Goal: Check status: Check status

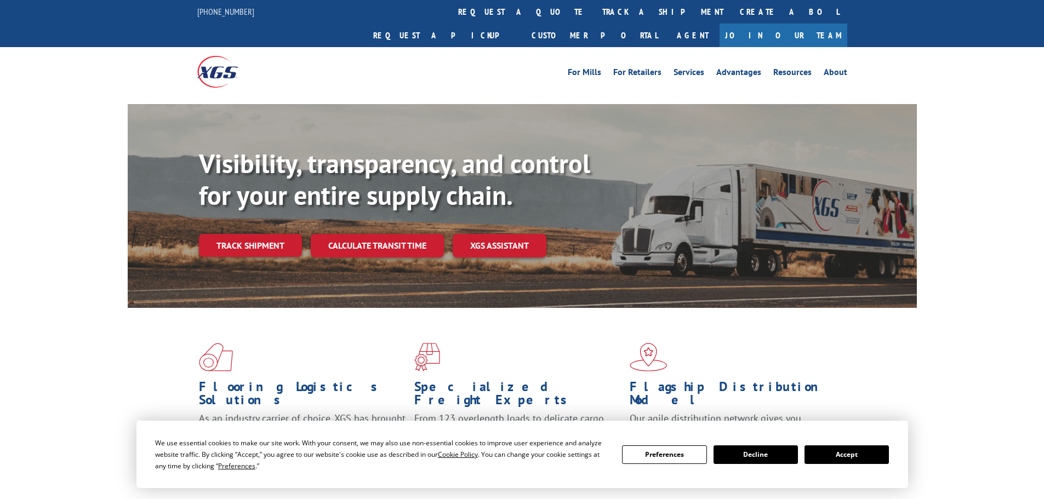
drag, startPoint x: 853, startPoint y: 453, endPoint x: 660, endPoint y: 419, distance: 196.0
click at [853, 453] on button "Accept" at bounding box center [847, 455] width 84 height 19
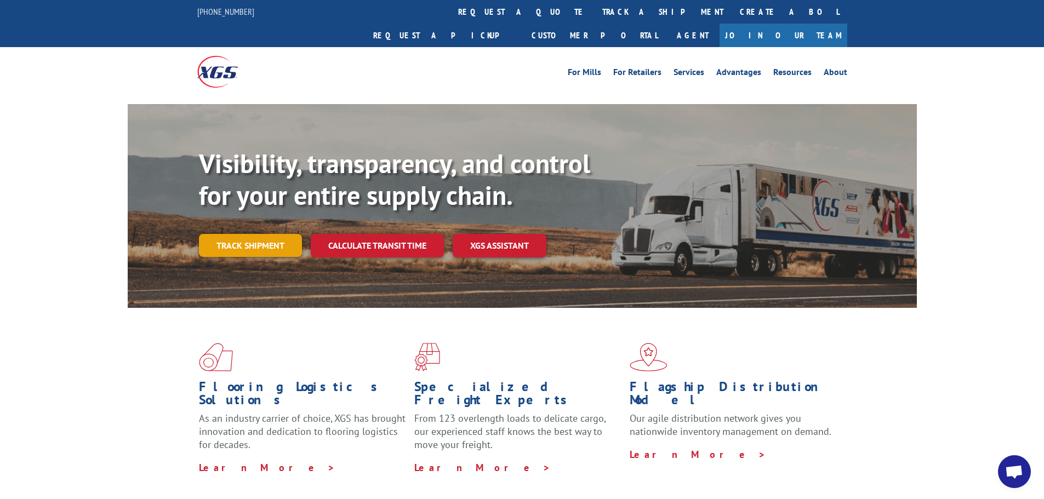
click at [256, 234] on link "Track shipment" at bounding box center [250, 245] width 103 height 23
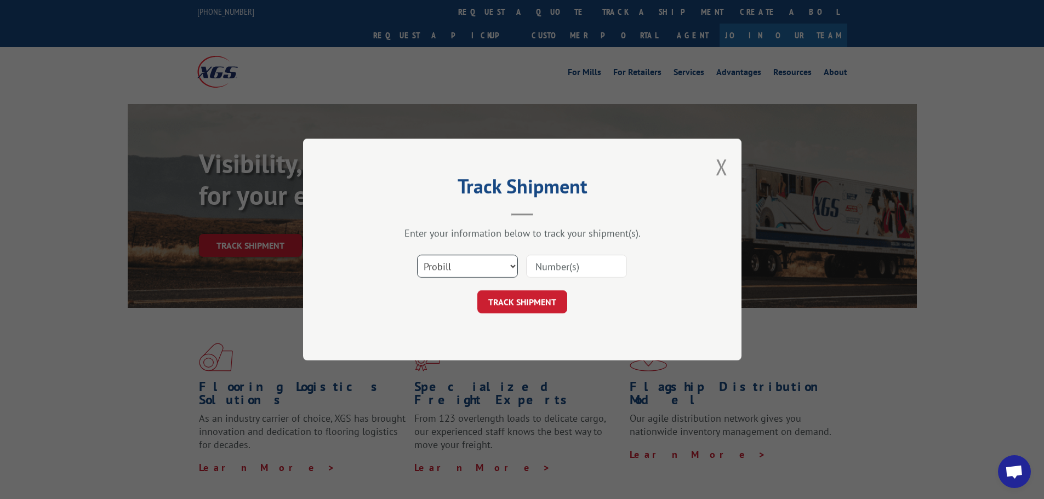
click at [491, 271] on select "Select category... Probill BOL PO" at bounding box center [467, 266] width 101 height 23
select select "bol"
click at [417, 255] on select "Select category... Probill BOL PO" at bounding box center [467, 266] width 101 height 23
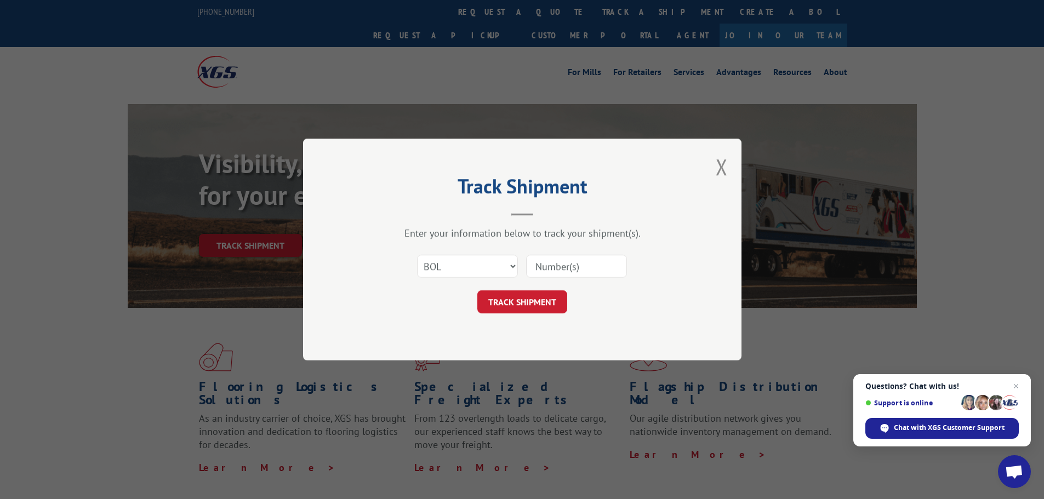
click at [560, 266] on input at bounding box center [576, 266] width 101 height 23
paste input "6014303"
type input "6014303"
click at [525, 304] on button "TRACK SHIPMENT" at bounding box center [522, 302] width 90 height 23
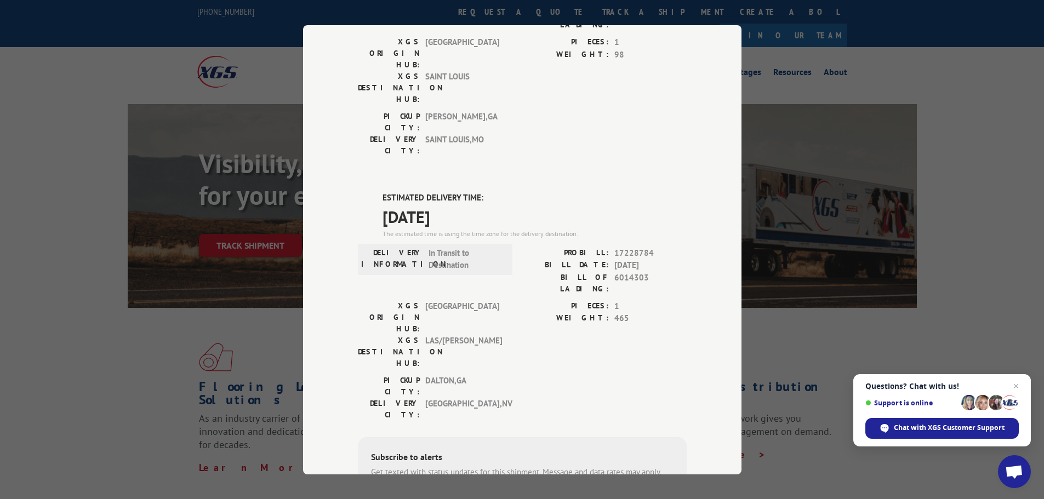
scroll to position [4, 0]
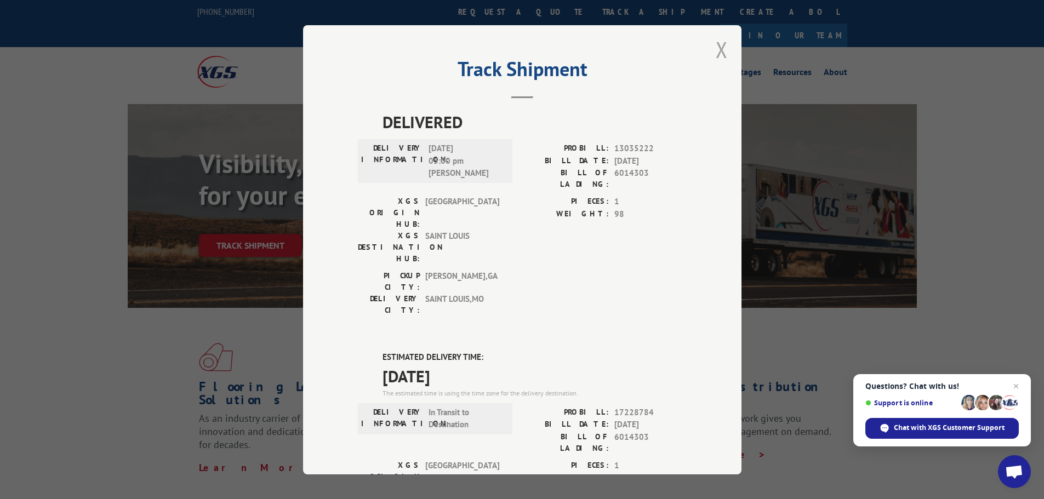
click at [717, 48] on button "Close modal" at bounding box center [722, 49] width 12 height 29
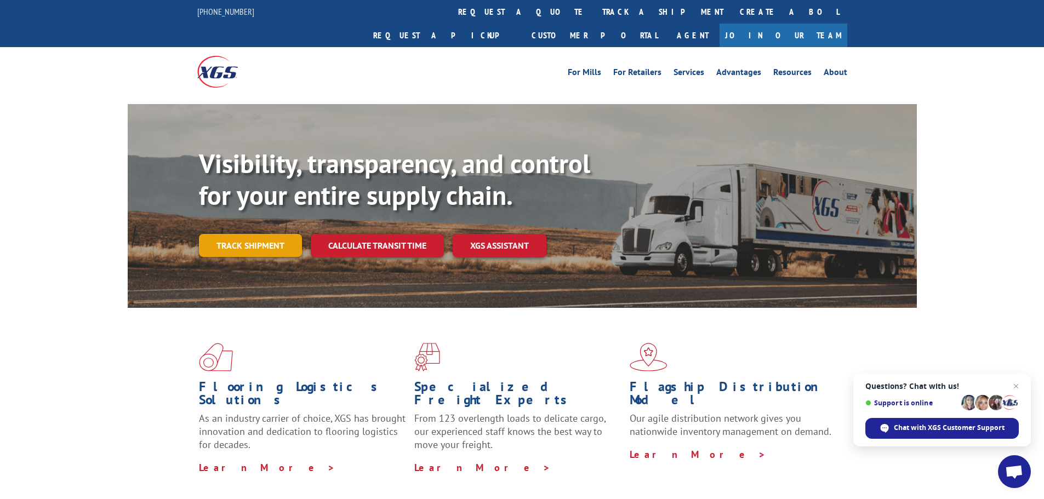
click at [224, 234] on link "Track shipment" at bounding box center [250, 245] width 103 height 23
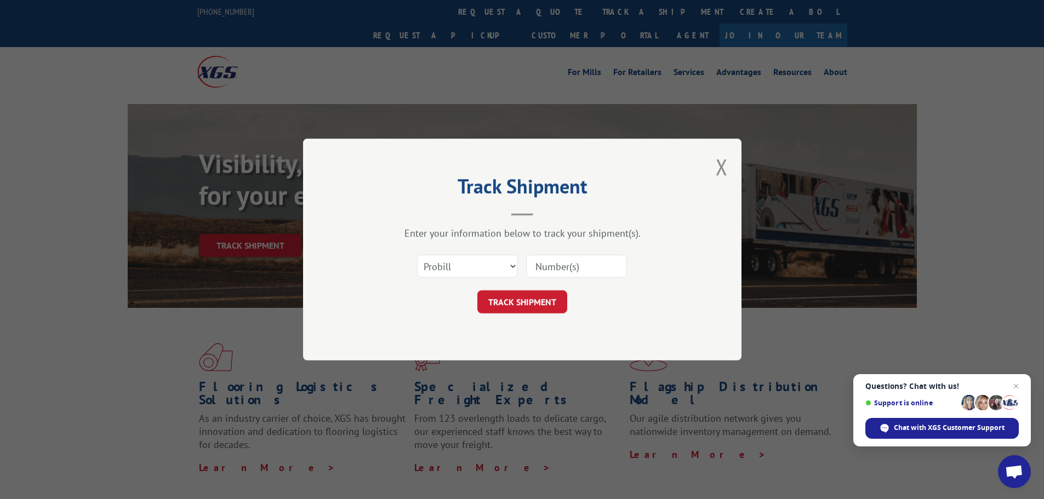
scroll to position [0, 0]
drag, startPoint x: 443, startPoint y: 262, endPoint x: 443, endPoint y: 272, distance: 10.4
click at [443, 262] on select "Select category... Probill BOL PO" at bounding box center [467, 266] width 101 height 23
select select "bol"
click at [417, 255] on select "Select category... Probill BOL PO" at bounding box center [467, 266] width 101 height 23
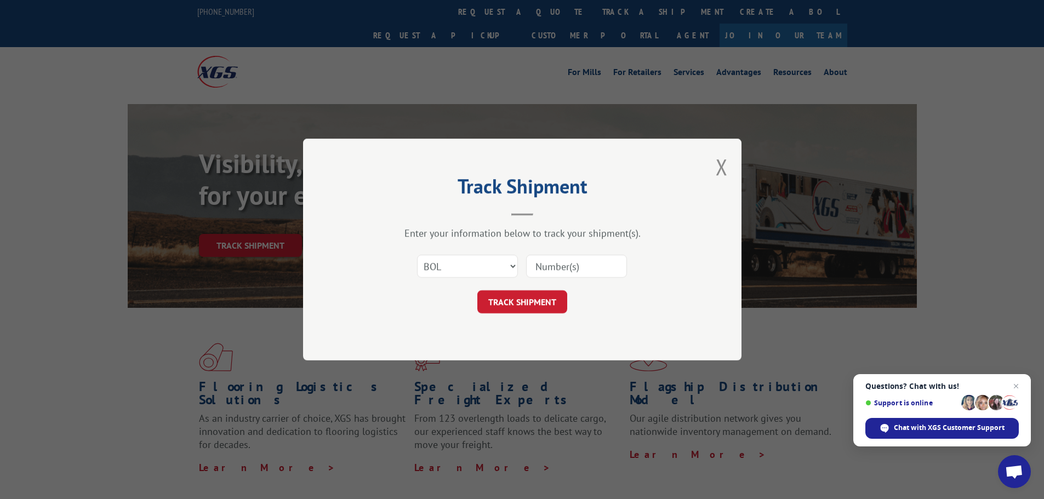
click at [547, 260] on input at bounding box center [576, 266] width 101 height 23
paste input "6024153"
type input "6024153"
click at [519, 295] on button "TRACK SHIPMENT" at bounding box center [522, 302] width 90 height 23
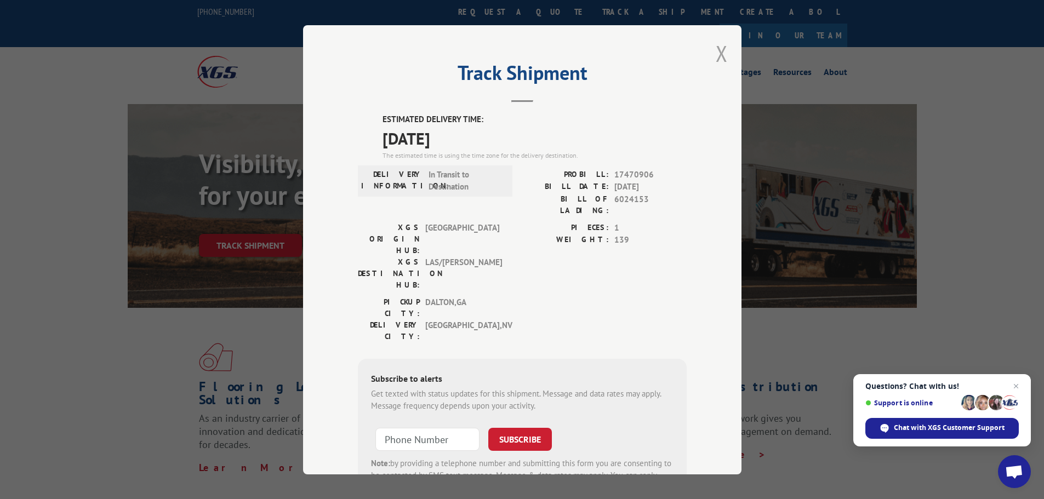
click at [716, 50] on button "Close modal" at bounding box center [722, 53] width 12 height 29
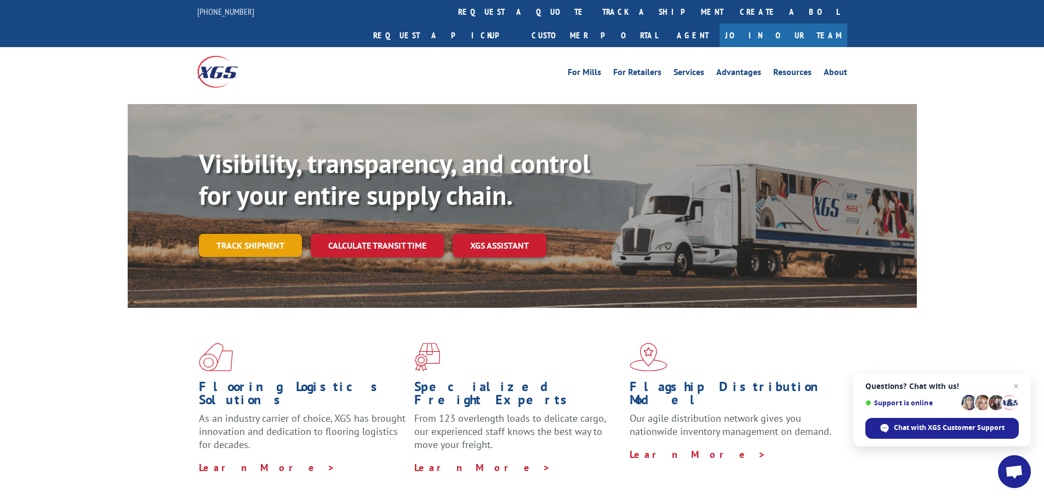
click at [264, 234] on link "Track shipment" at bounding box center [250, 245] width 103 height 23
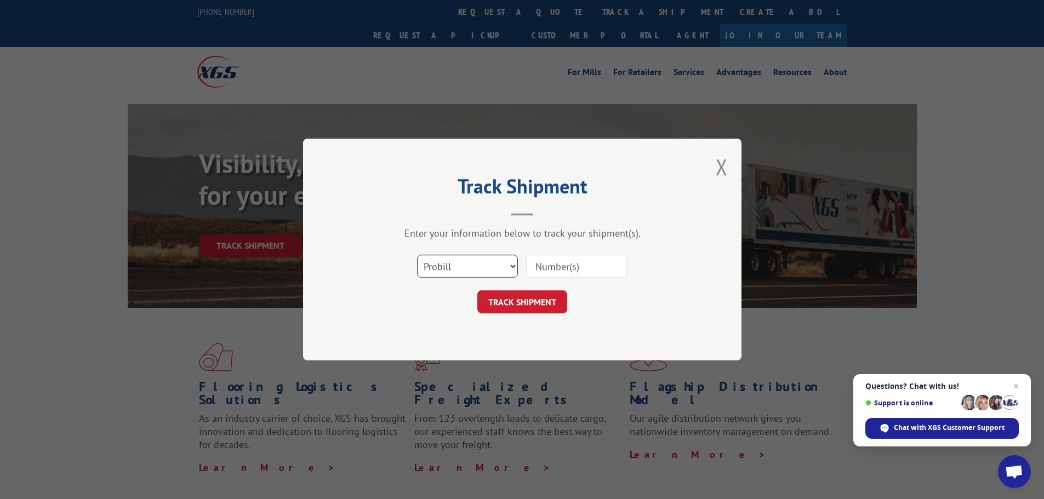
click at [430, 264] on select "Select category... Probill BOL PO" at bounding box center [467, 266] width 101 height 23
select select "bol"
click at [417, 255] on select "Select category... Probill BOL PO" at bounding box center [467, 266] width 101 height 23
click at [555, 263] on input at bounding box center [576, 266] width 101 height 23
paste input "438391"
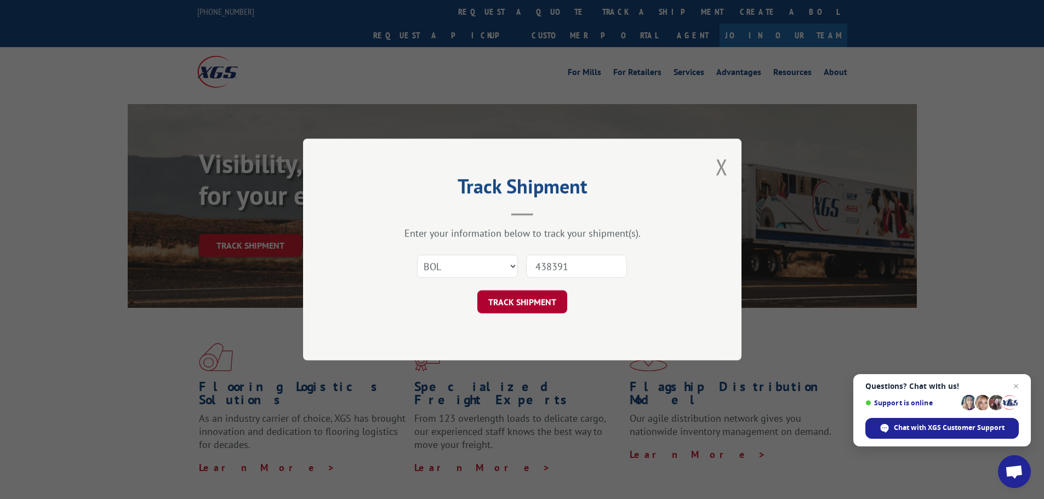
type input "438391"
click at [531, 303] on button "TRACK SHIPMENT" at bounding box center [522, 302] width 90 height 23
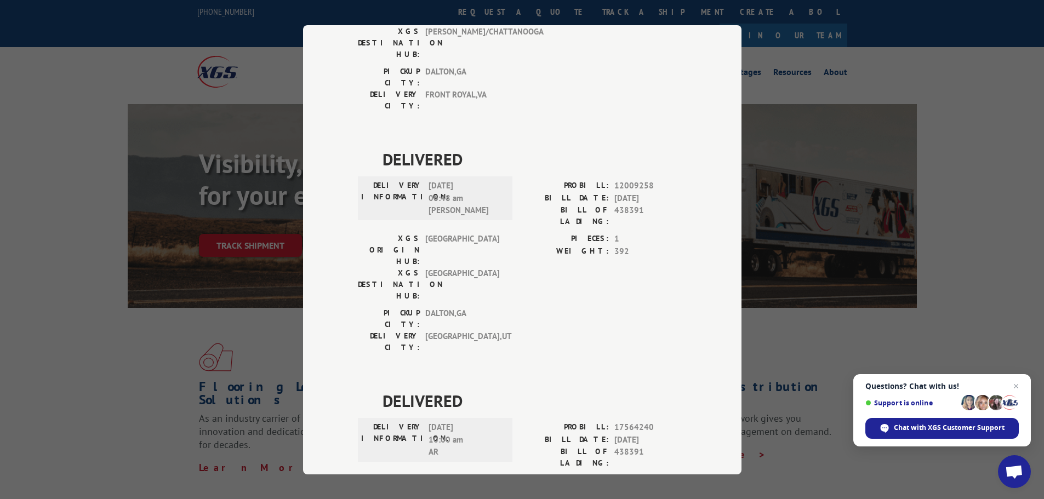
scroll to position [220, 0]
